Goal: Task Accomplishment & Management: Complete application form

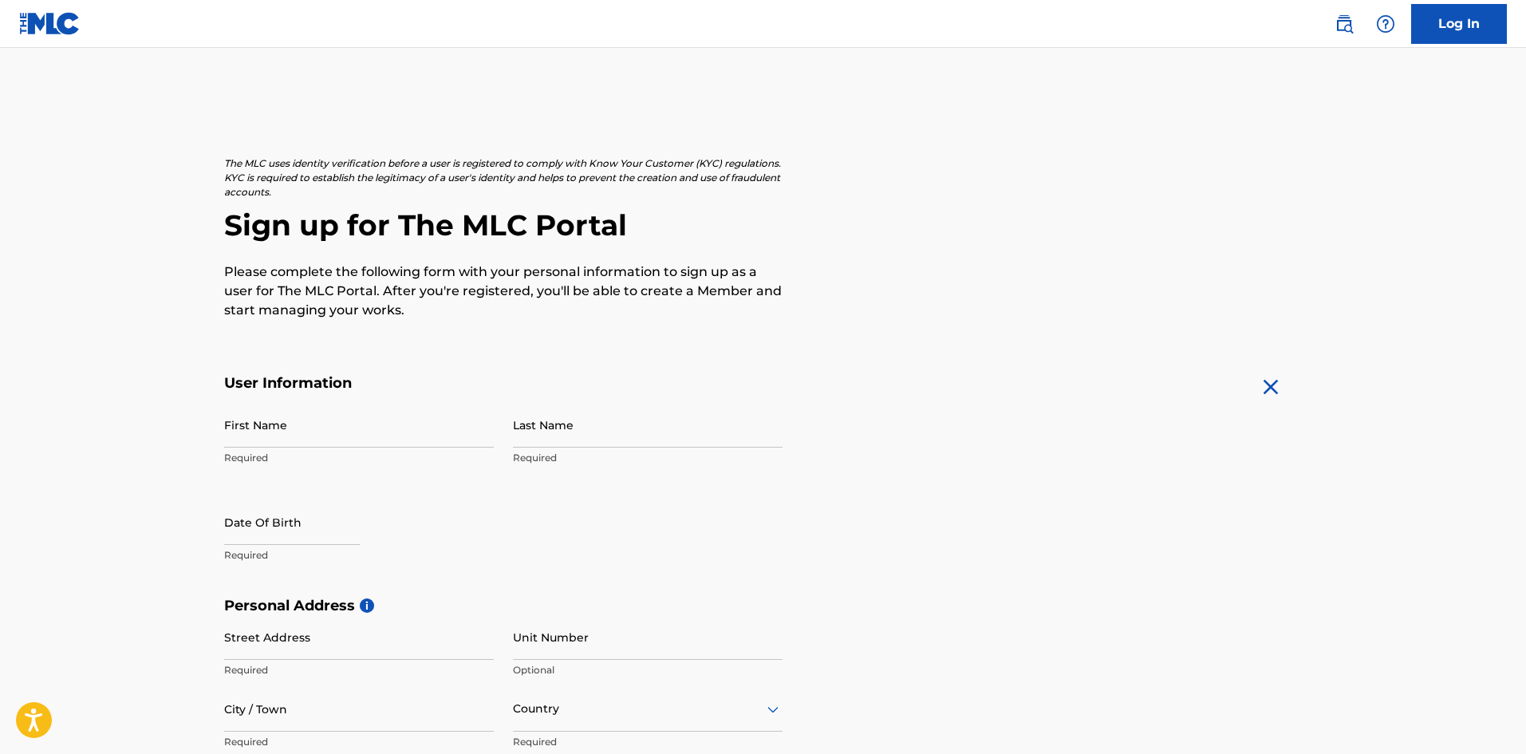
click at [325, 424] on input "First Name" at bounding box center [359, 424] width 270 height 45
type input "[PERSON_NAME]"
select select "7"
select select "2025"
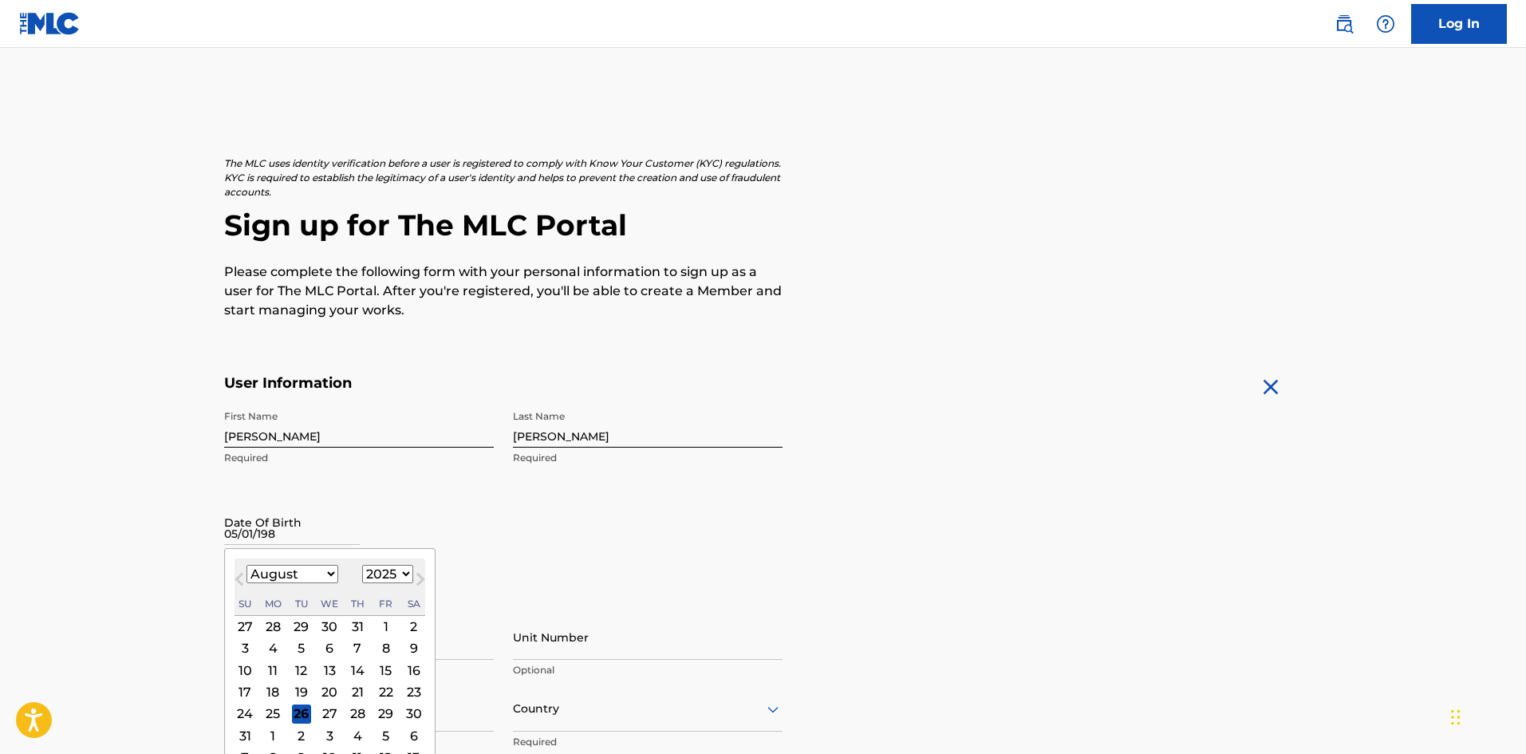
type input "[DATE]"
click at [1056, 520] on form "User Information First Name [PERSON_NAME] Required Last Name [PERSON_NAME] Requ…" at bounding box center [763, 727] width 1078 height 707
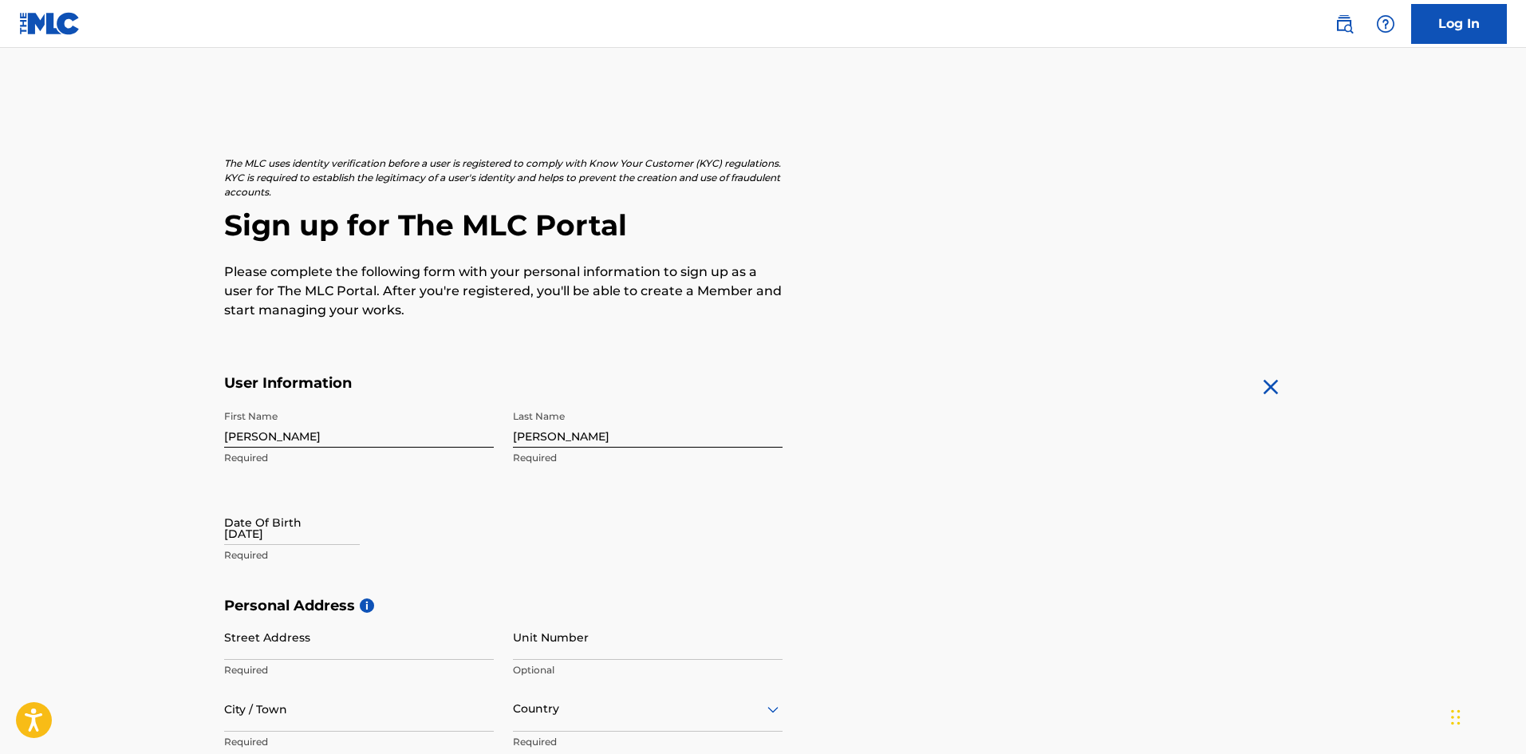
click at [270, 539] on input "[DATE]" at bounding box center [292, 521] width 136 height 45
select select "7"
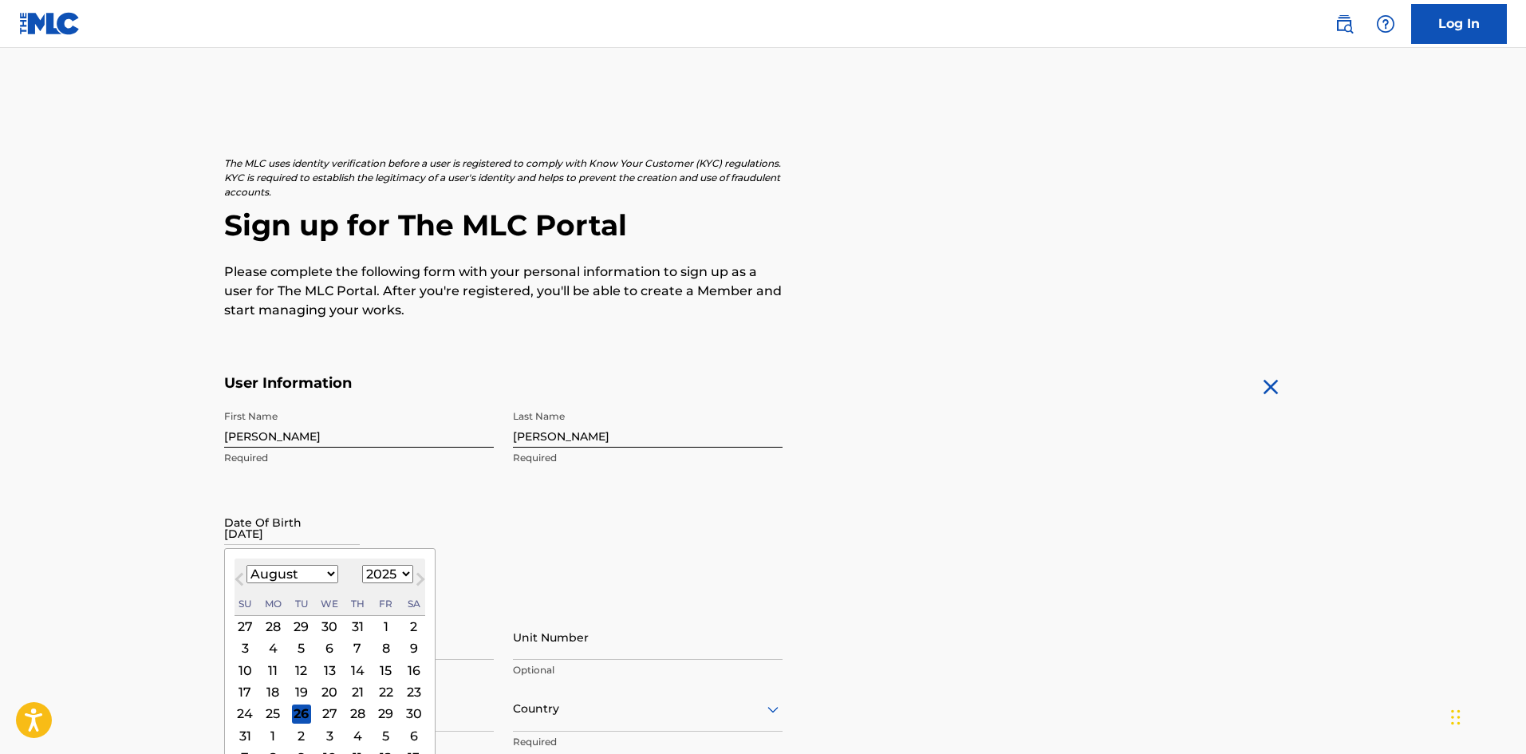
drag, startPoint x: 375, startPoint y: 571, endPoint x: 389, endPoint y: 577, distance: 15.7
click at [375, 571] on select "1899 1900 1901 1902 1903 1904 1905 1906 1907 1908 1909 1910 1911 1912 1913 1914…" at bounding box center [387, 574] width 51 height 18
select select "1989"
click at [362, 565] on select "1899 1900 1901 1902 1903 1904 1905 1906 1907 1908 1909 1910 1911 1912 1913 1914…" at bounding box center [387, 574] width 51 height 18
click at [315, 577] on select "January February March April May June July August September October November De…" at bounding box center [292, 574] width 92 height 18
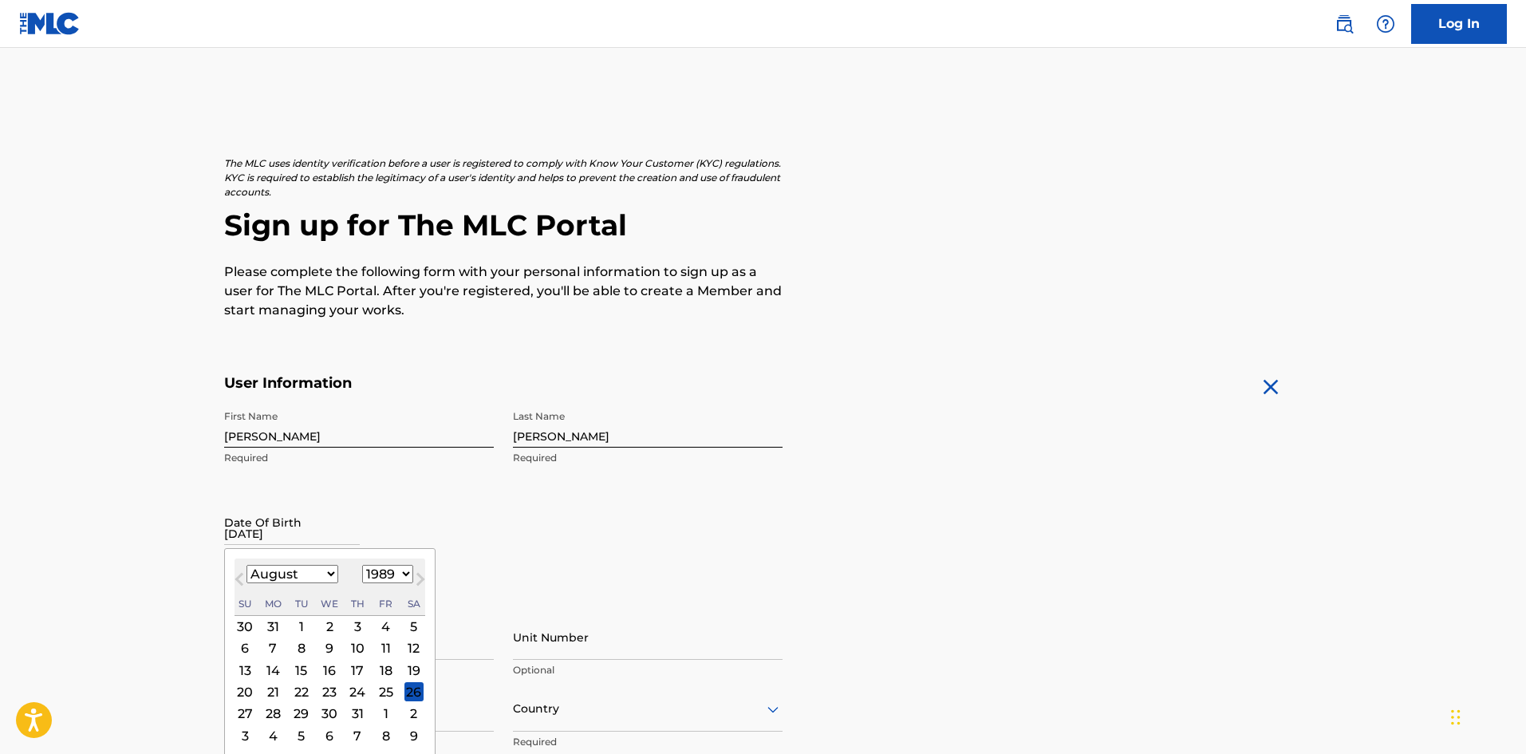
select select "4"
click at [246, 565] on select "January February March April May June July August September October November De…" at bounding box center [292, 574] width 92 height 18
click at [274, 627] on div "1" at bounding box center [272, 626] width 19 height 19
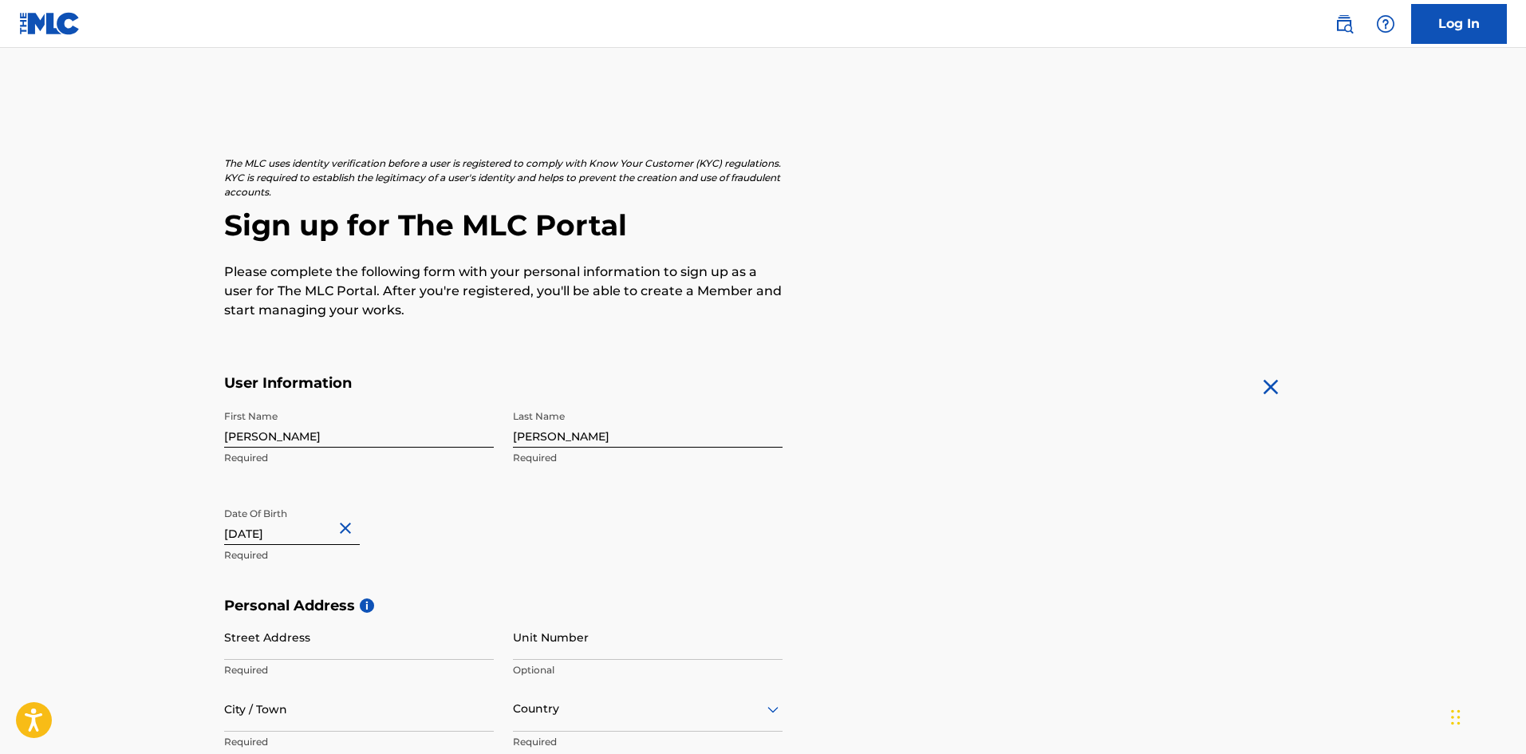
click at [1523, 388] on main "The MLC uses identity verification before a user is registered to comply with K…" at bounding box center [763, 609] width 1526 height 1123
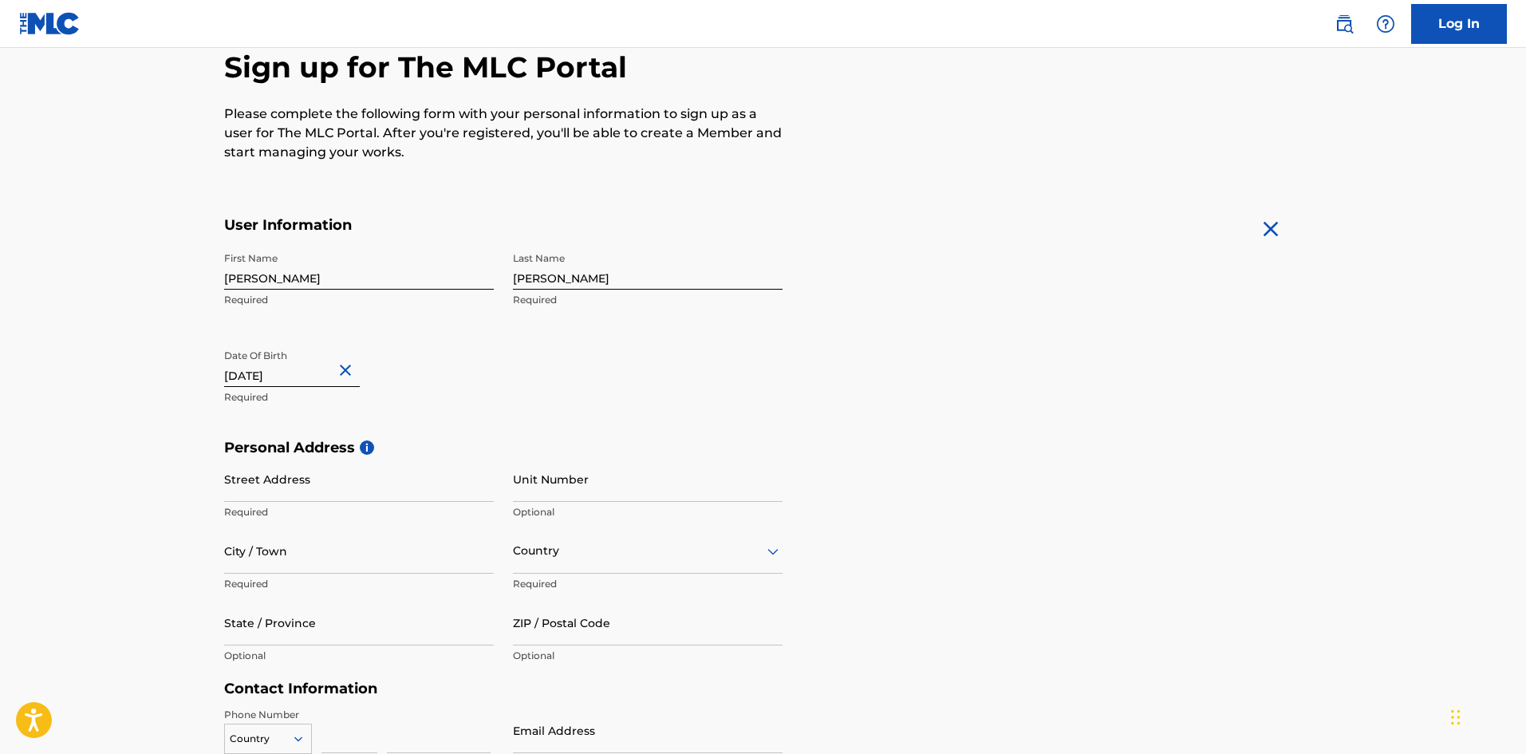
scroll to position [206, 0]
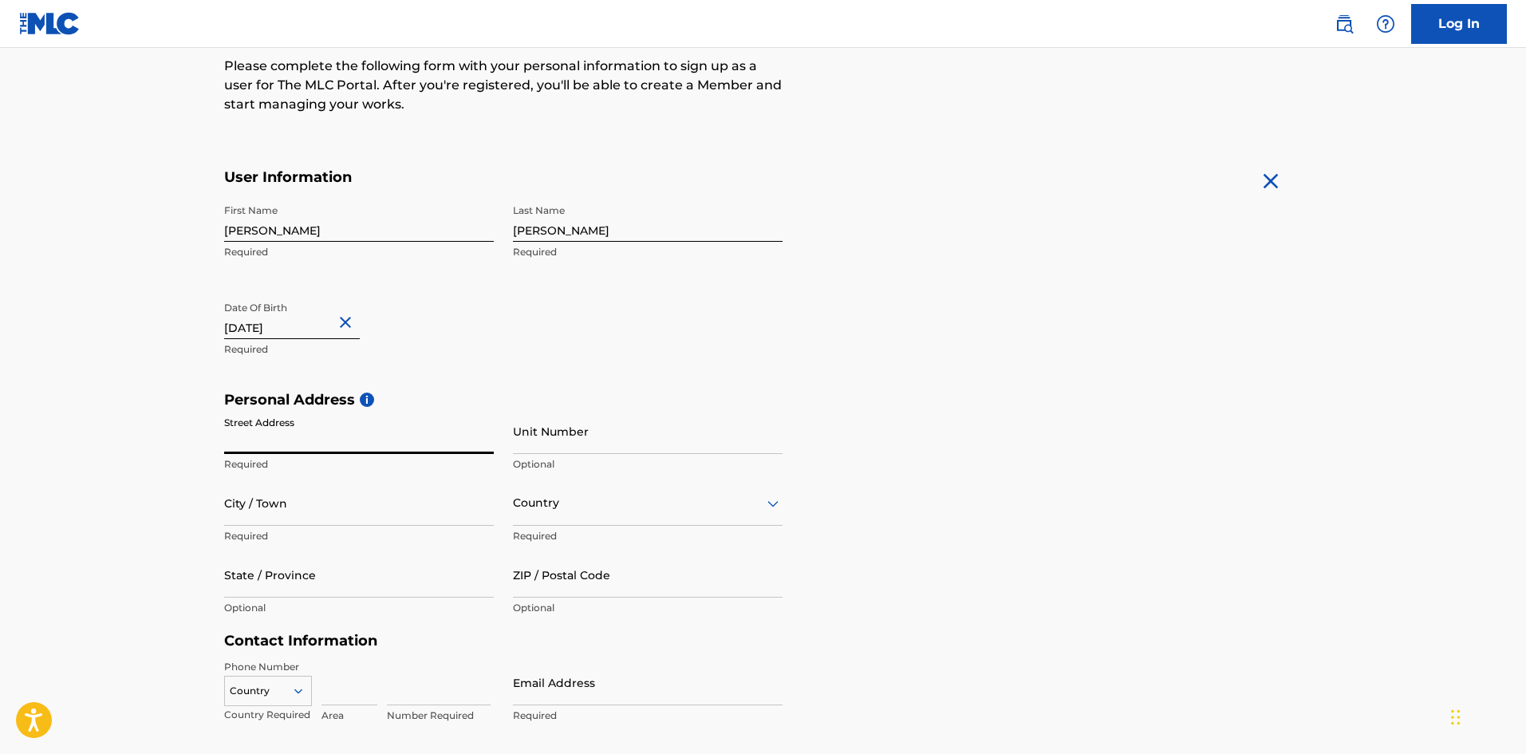
click at [324, 435] on input "Street Address" at bounding box center [359, 430] width 270 height 45
type input "[STREET_ADDRESS]"
type input "[GEOGRAPHIC_DATA]"
click at [545, 504] on div "Country" at bounding box center [648, 502] width 270 height 45
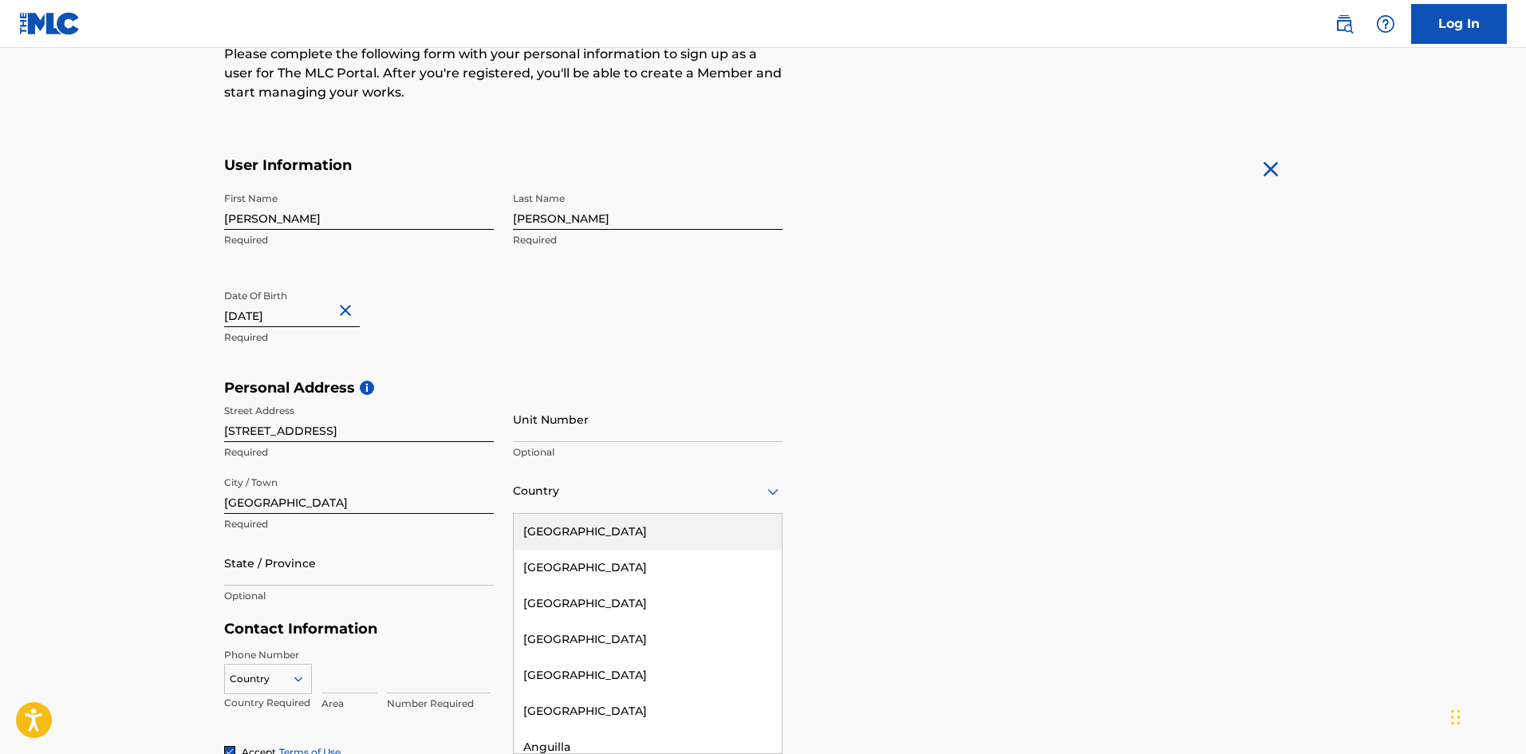
click at [550, 528] on div "[GEOGRAPHIC_DATA]" at bounding box center [648, 532] width 268 height 36
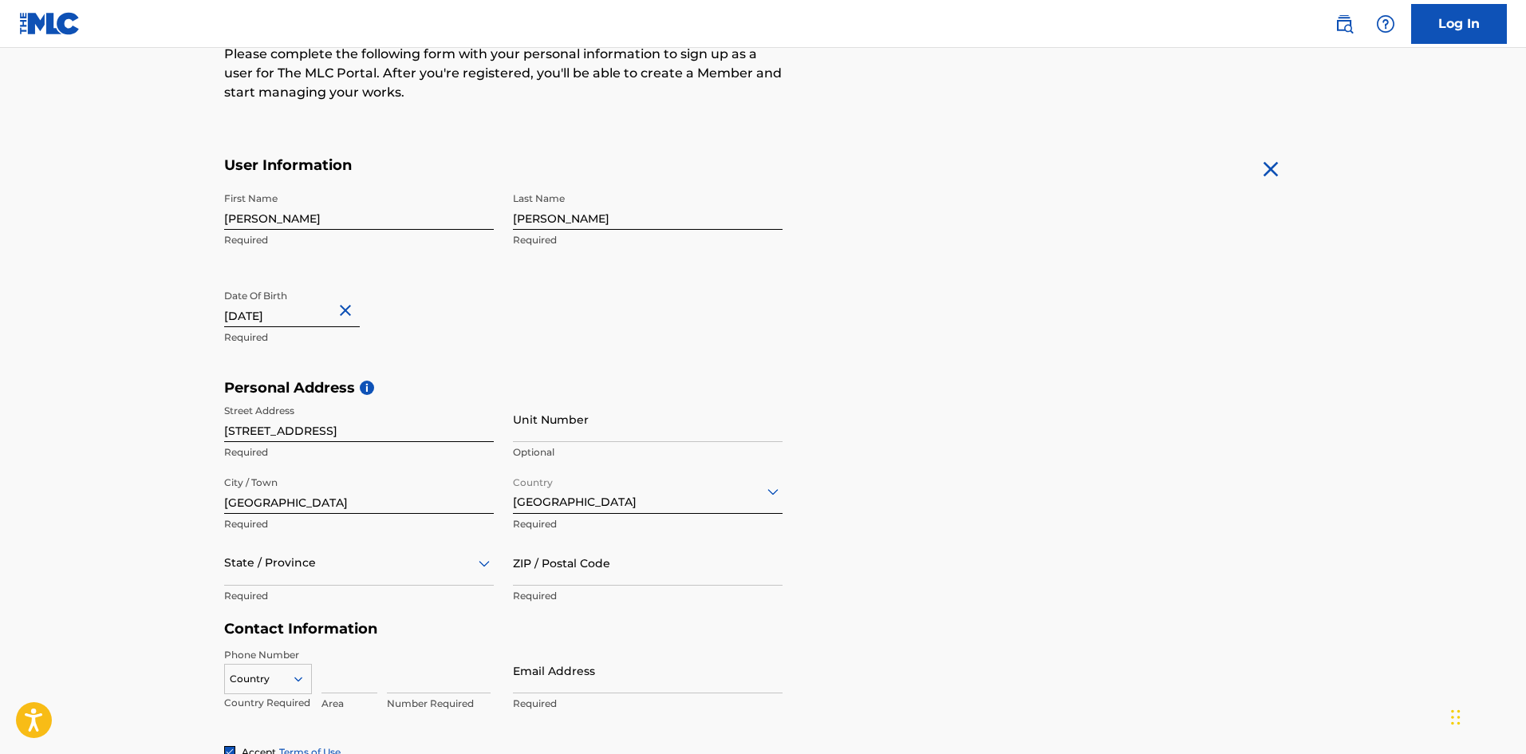
click at [410, 554] on div "State / Province" at bounding box center [359, 562] width 270 height 45
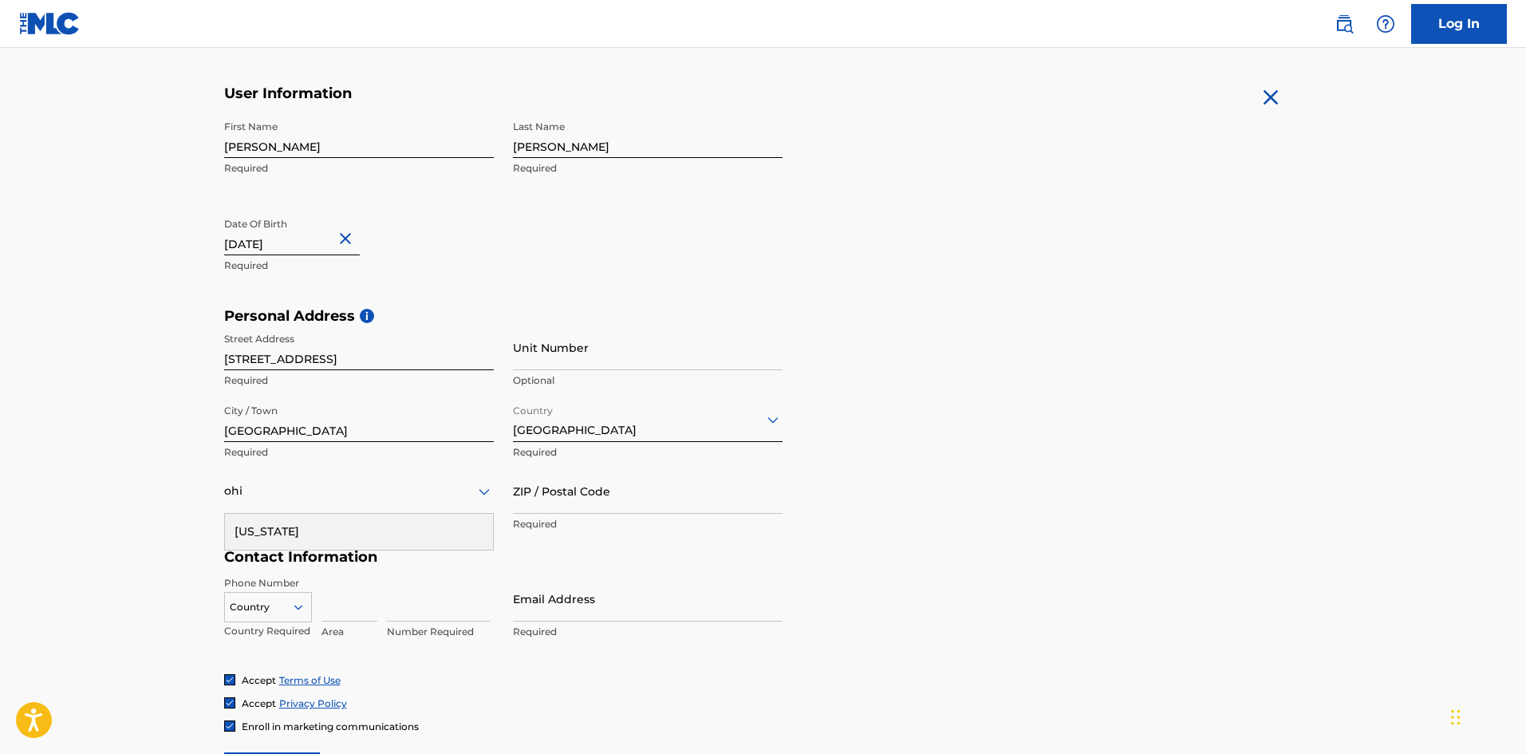
type input "[US_STATE]"
click at [408, 539] on div "[US_STATE]" at bounding box center [359, 532] width 268 height 36
click at [571, 498] on input "ZIP / Postal Code" at bounding box center [648, 490] width 270 height 45
type input "45247"
click at [353, 606] on input at bounding box center [349, 598] width 56 height 45
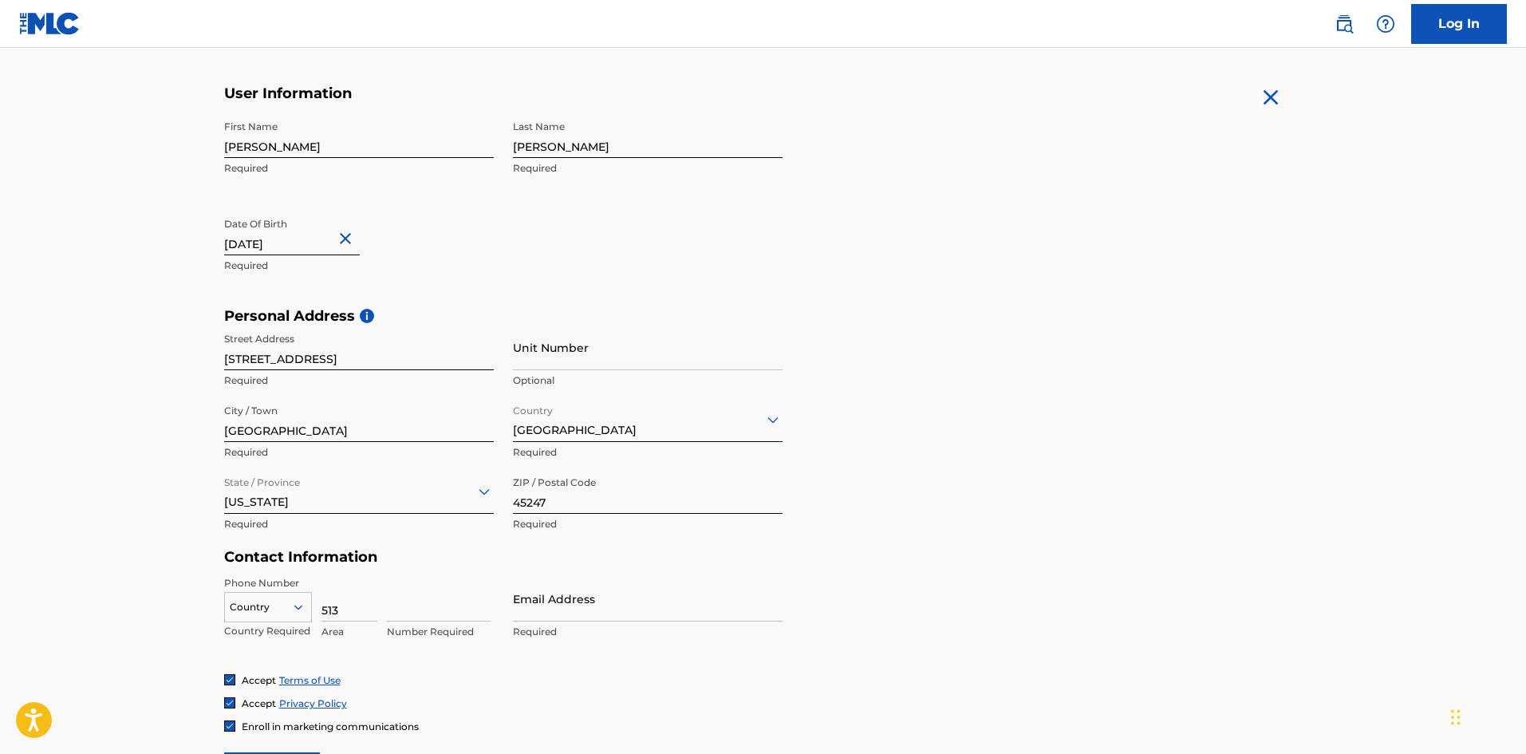
type input "513"
type input "3142494"
type input "[EMAIL_ADDRESS][DOMAIN_NAME]"
click at [1525, 464] on html "Accessibility Screen-Reader Guide, Feedback, and Issue Reporting | New window C…" at bounding box center [763, 87] width 1526 height 754
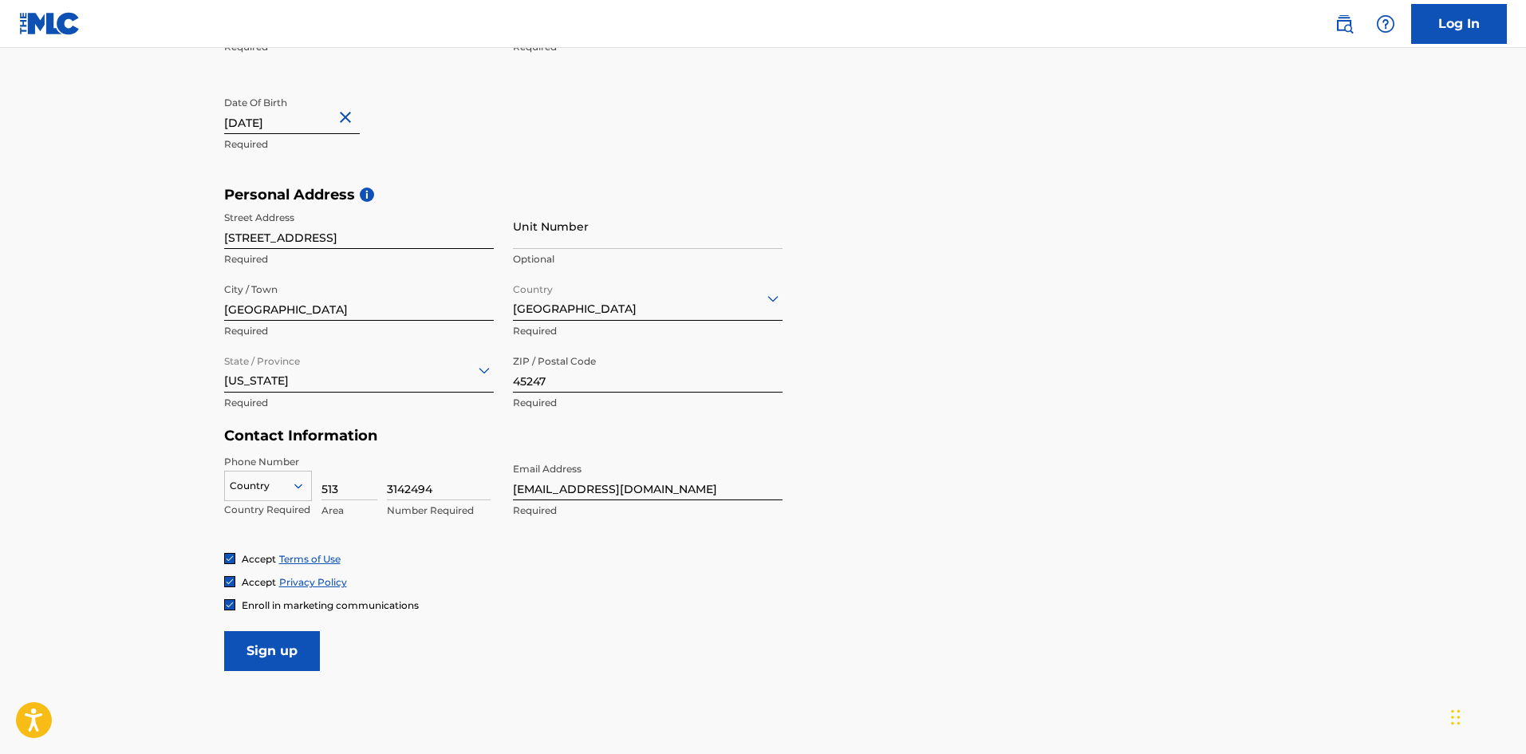
scroll to position [413, 0]
click at [281, 648] on input "Sign up" at bounding box center [272, 649] width 96 height 40
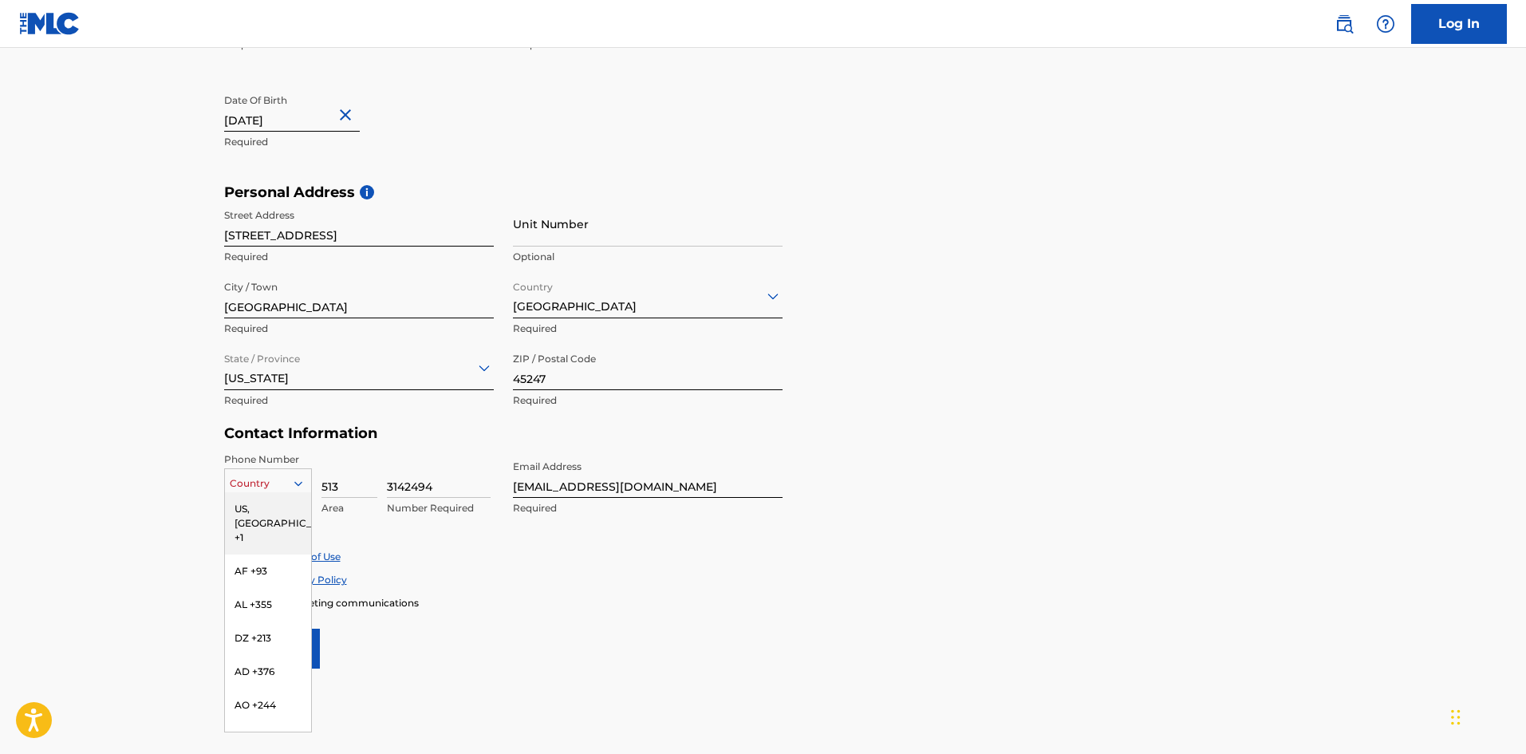
click at [258, 492] on div "216 results available. Use Up and Down to choose options, press Enter to select…" at bounding box center [268, 480] width 88 height 24
click at [264, 507] on div "US, [GEOGRAPHIC_DATA] +1" at bounding box center [268, 523] width 86 height 62
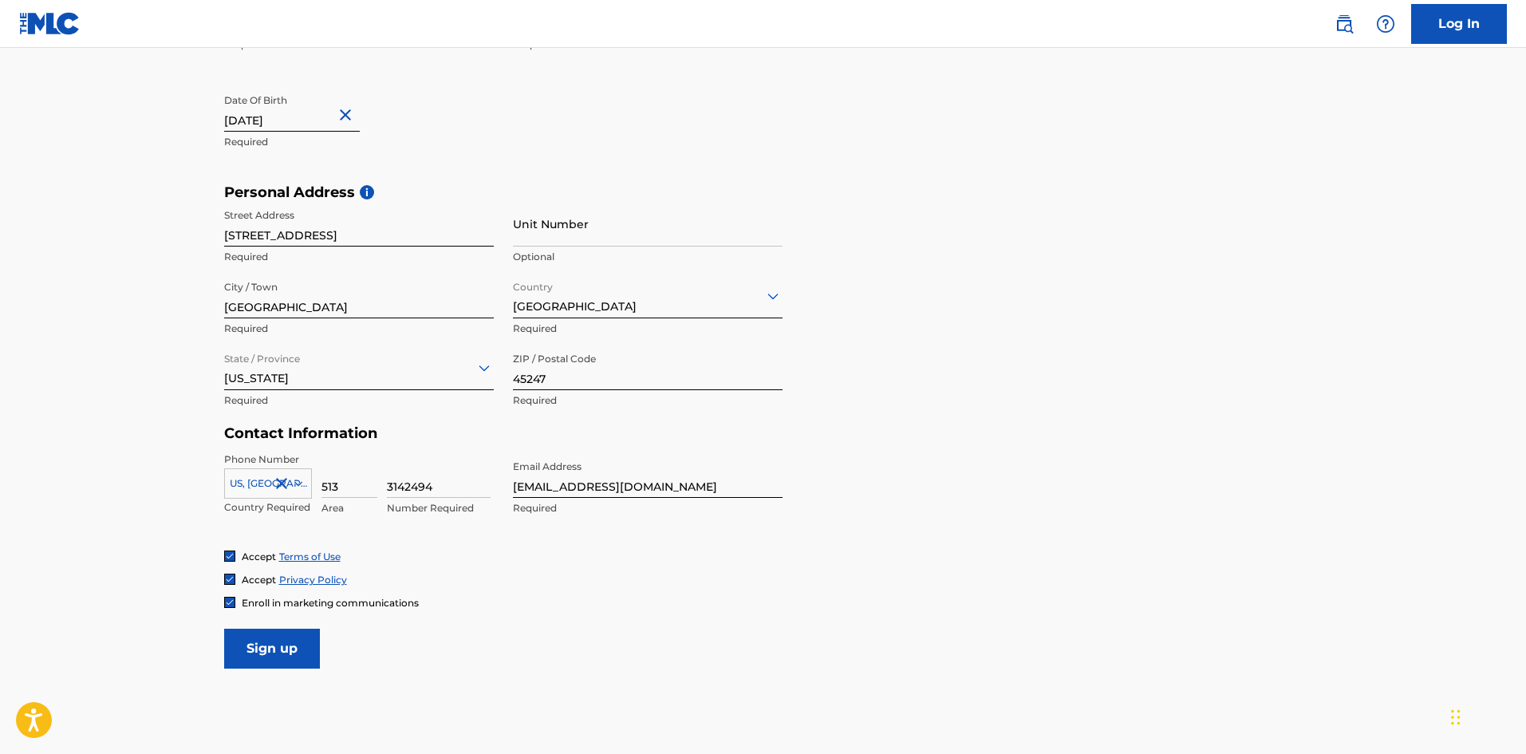
click at [257, 650] on input "Sign up" at bounding box center [272, 649] width 96 height 40
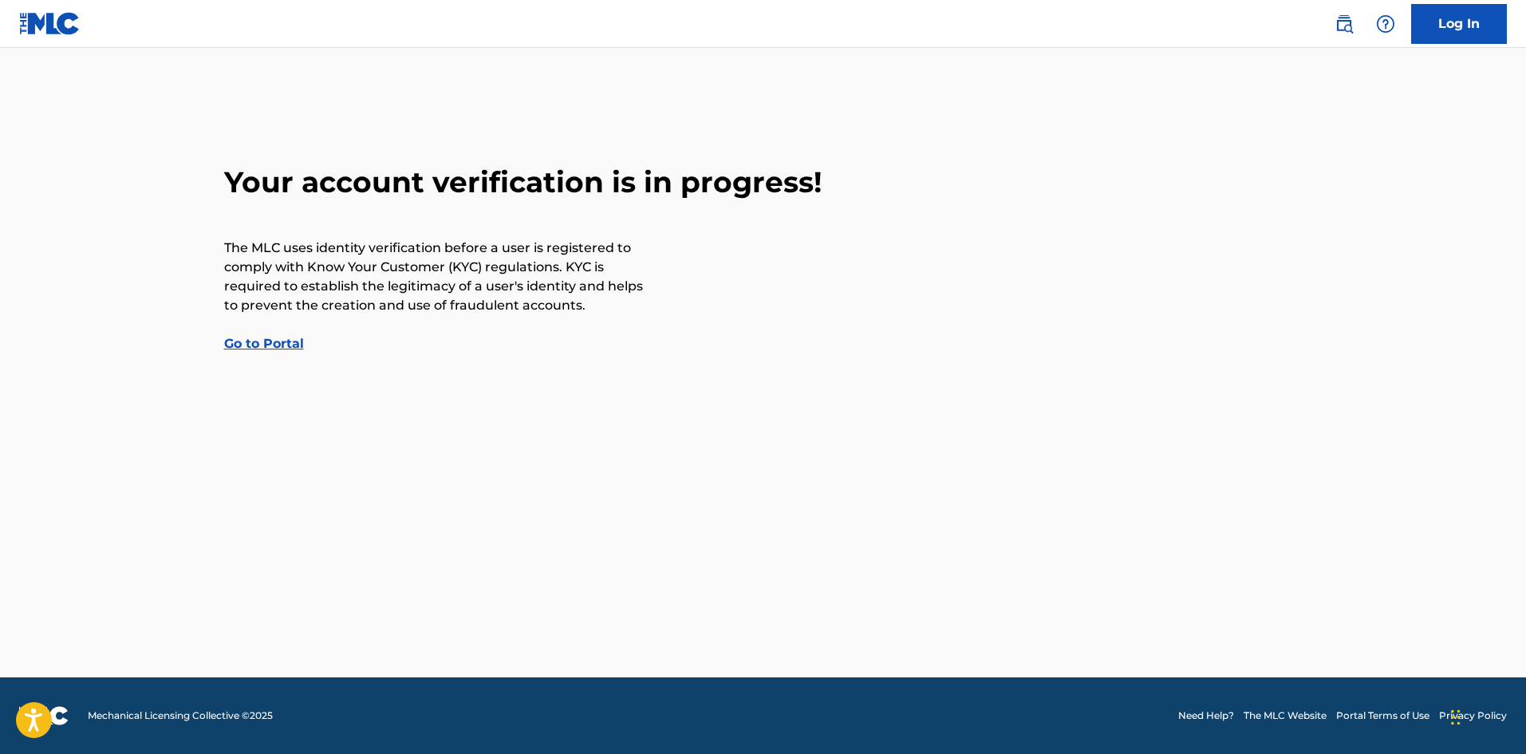
click at [299, 341] on link "Go to Portal" at bounding box center [264, 343] width 80 height 15
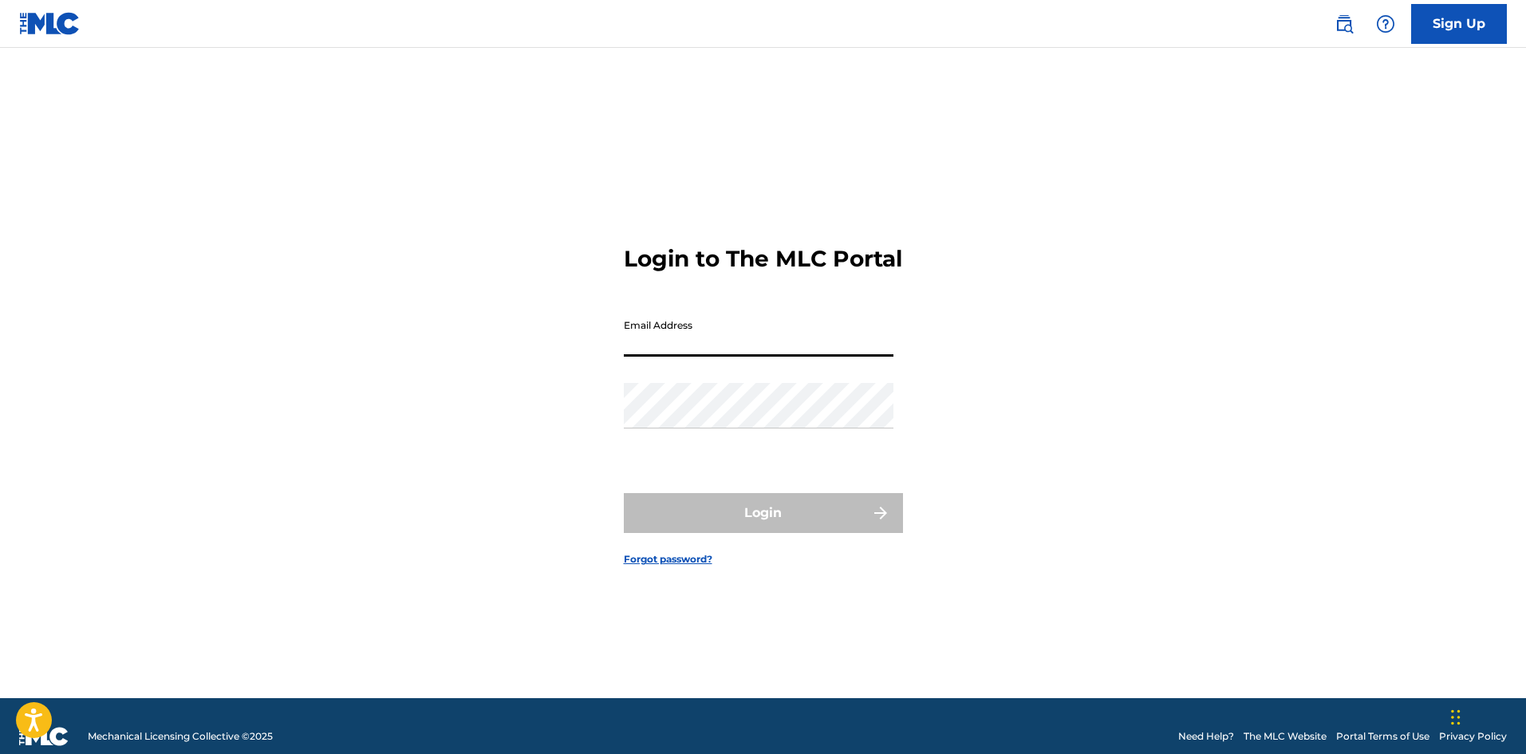
click at [673, 353] on input "Email Address" at bounding box center [759, 333] width 270 height 45
click at [516, 398] on div "Login to The MLC Portal Email Address Password Login Forgot password?" at bounding box center [763, 393] width 1117 height 610
click at [683, 357] on input "Email Address" at bounding box center [759, 333] width 270 height 45
type input "[EMAIL_ADDRESS][DOMAIN_NAME]"
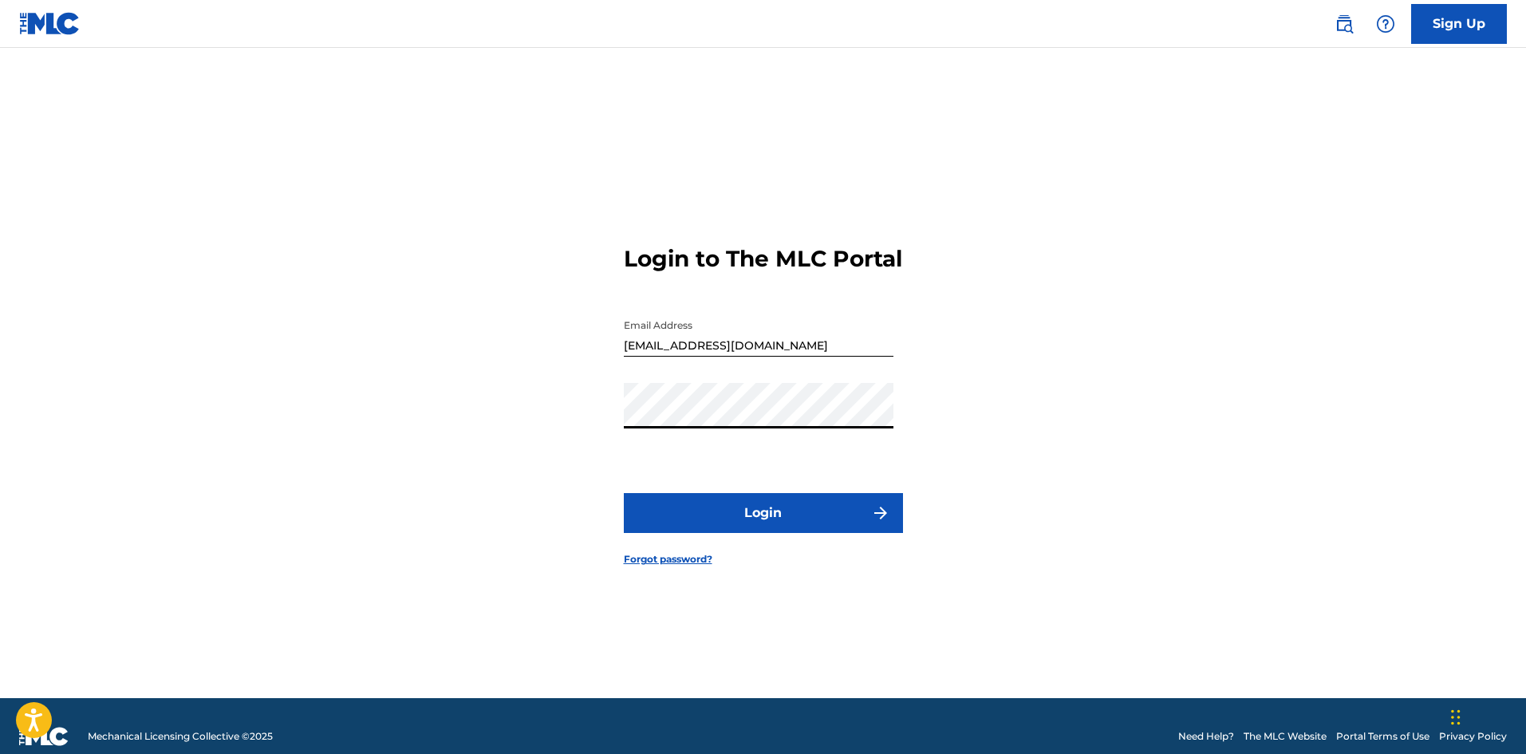
click at [624, 493] on button "Login" at bounding box center [763, 513] width 279 height 40
